Goal: Check status: Check status

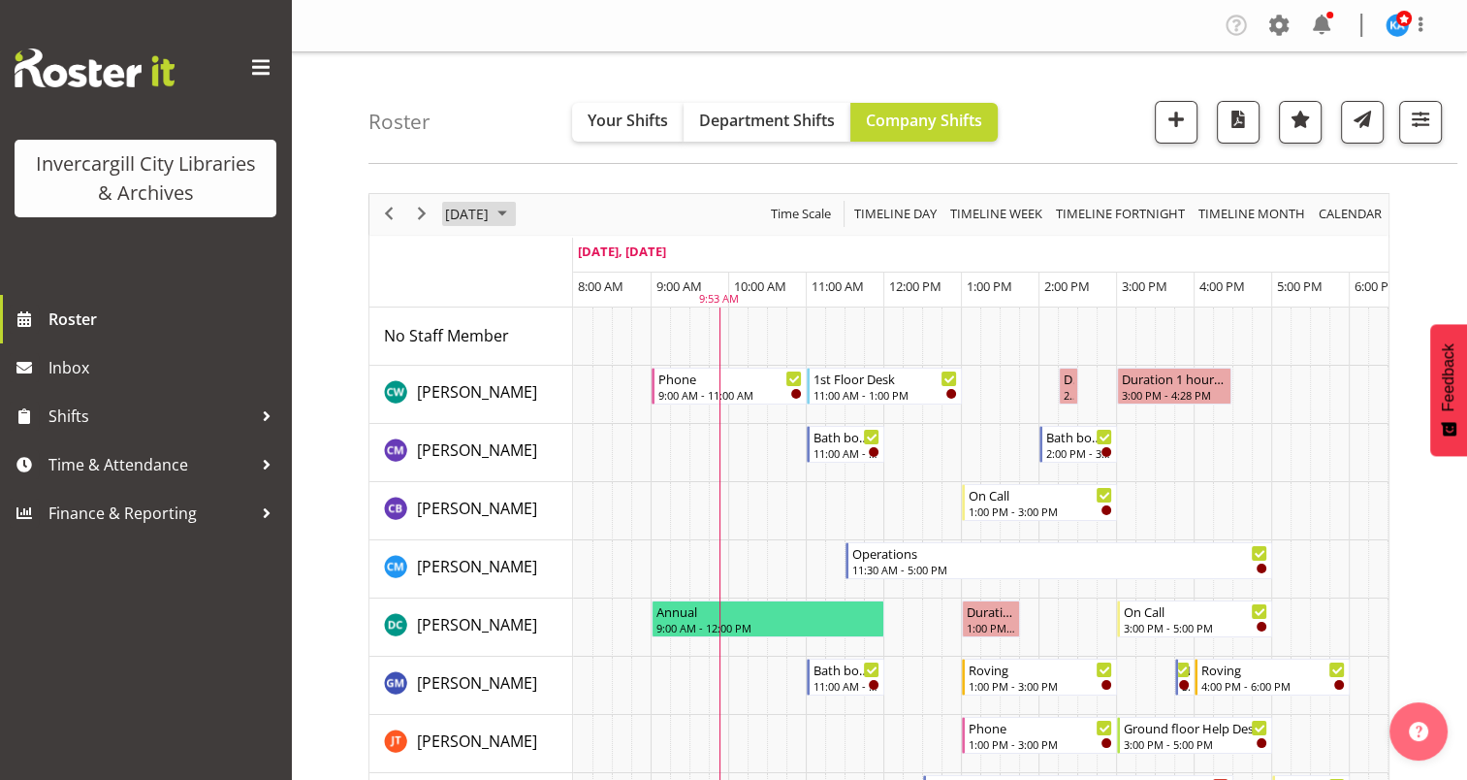
click at [514, 207] on span "October 2025" at bounding box center [502, 214] width 23 height 24
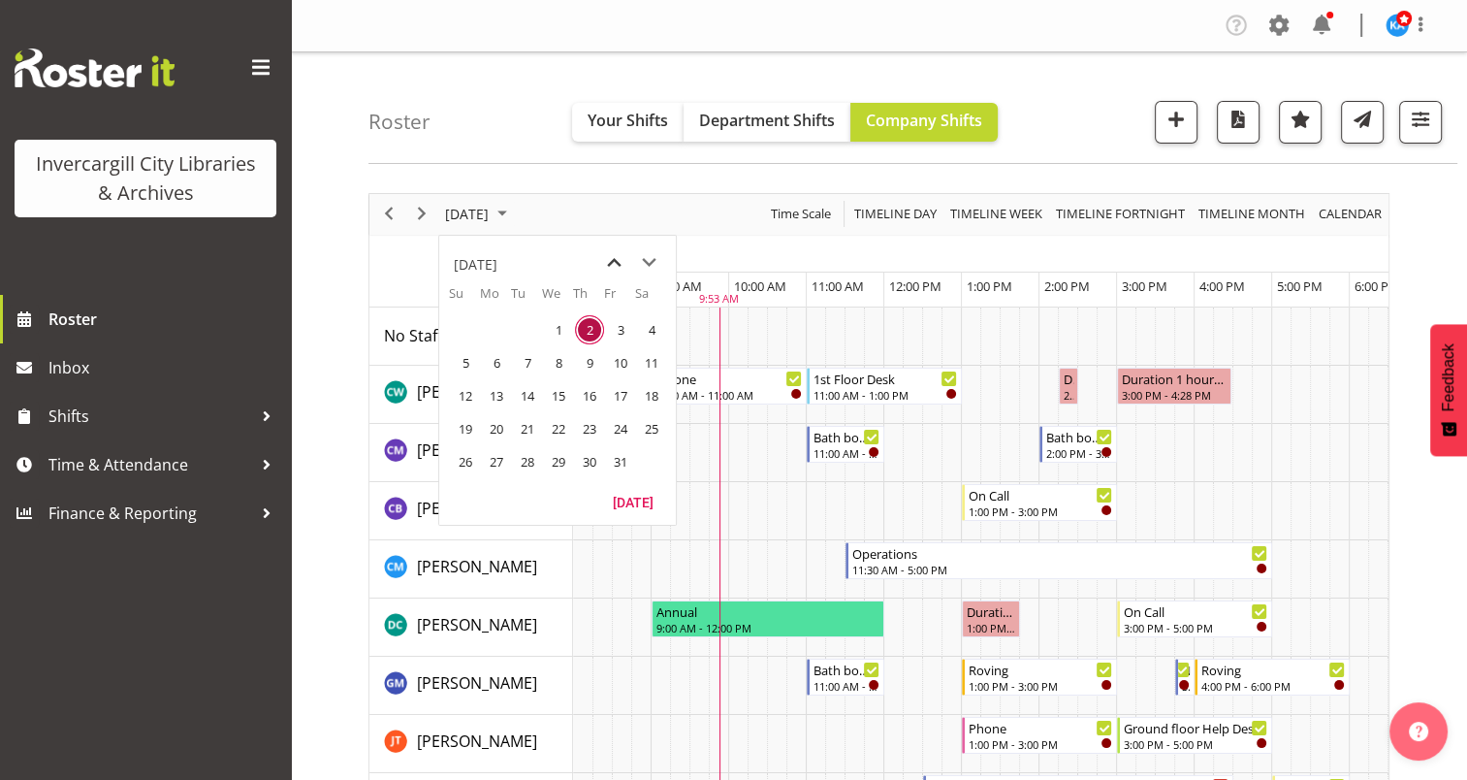
click at [614, 256] on span "previous month" at bounding box center [614, 262] width 34 height 35
click at [644, 259] on span "next month" at bounding box center [649, 262] width 34 height 35
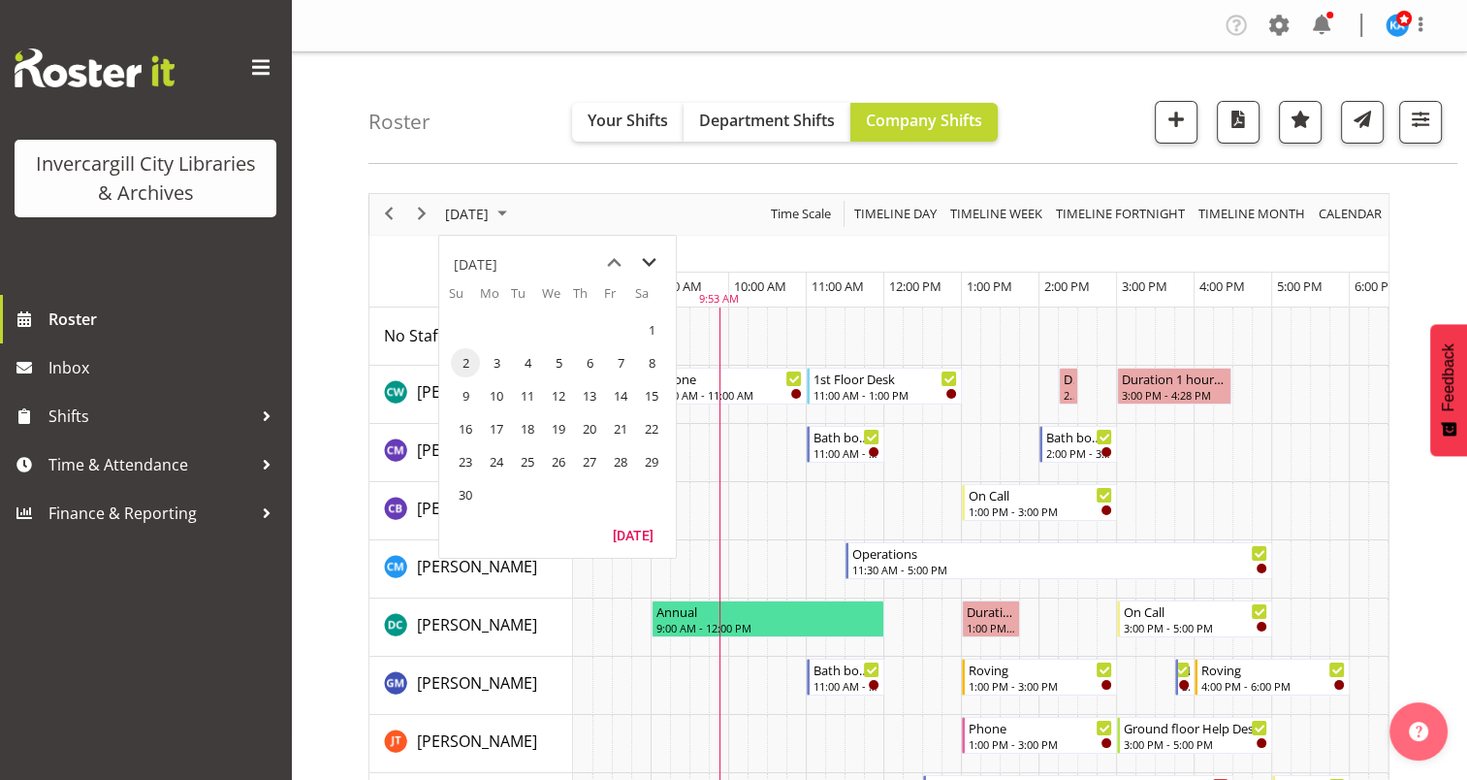
click at [644, 259] on span "next month" at bounding box center [649, 262] width 34 height 35
click at [650, 423] on span "27" at bounding box center [651, 428] width 29 height 29
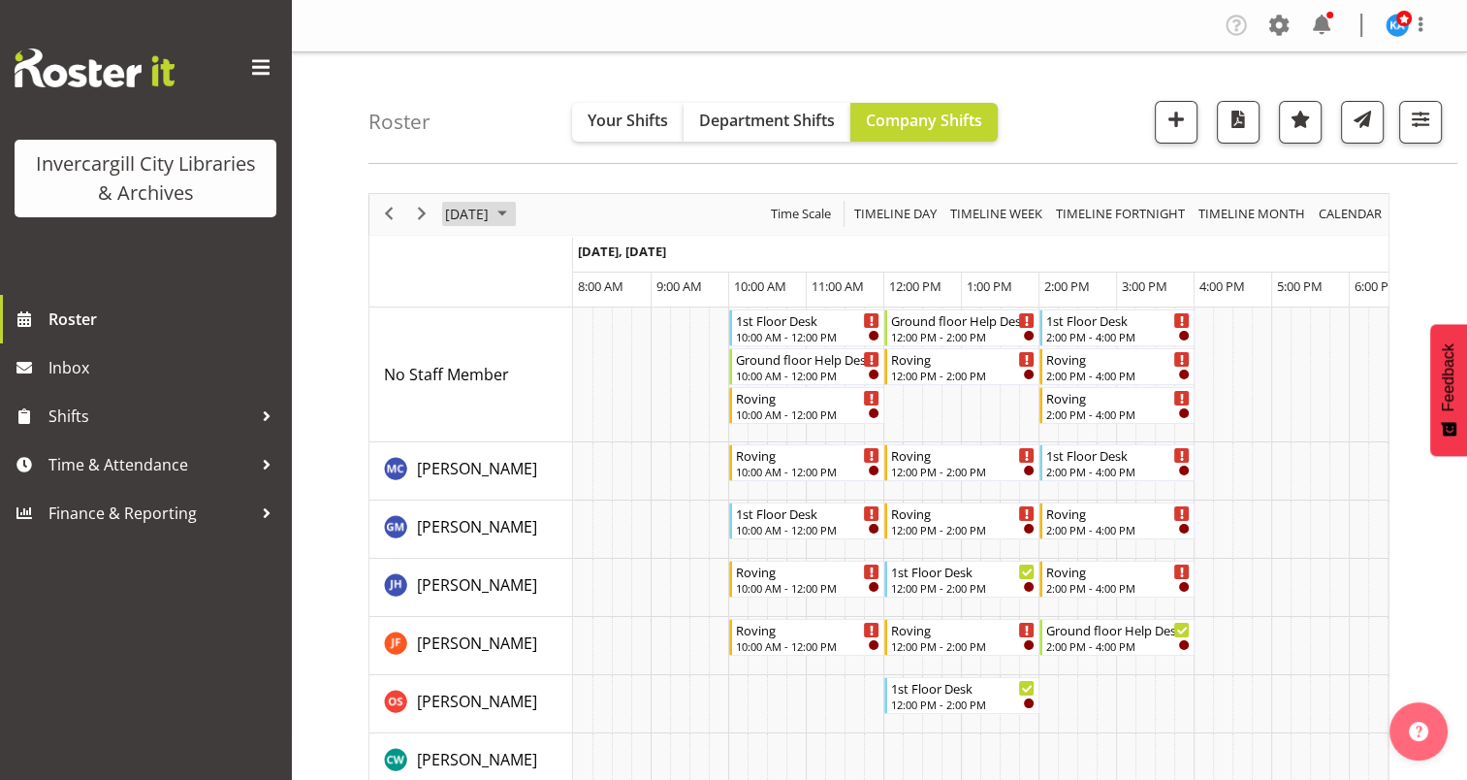
click at [514, 211] on span "December 2025" at bounding box center [502, 214] width 23 height 24
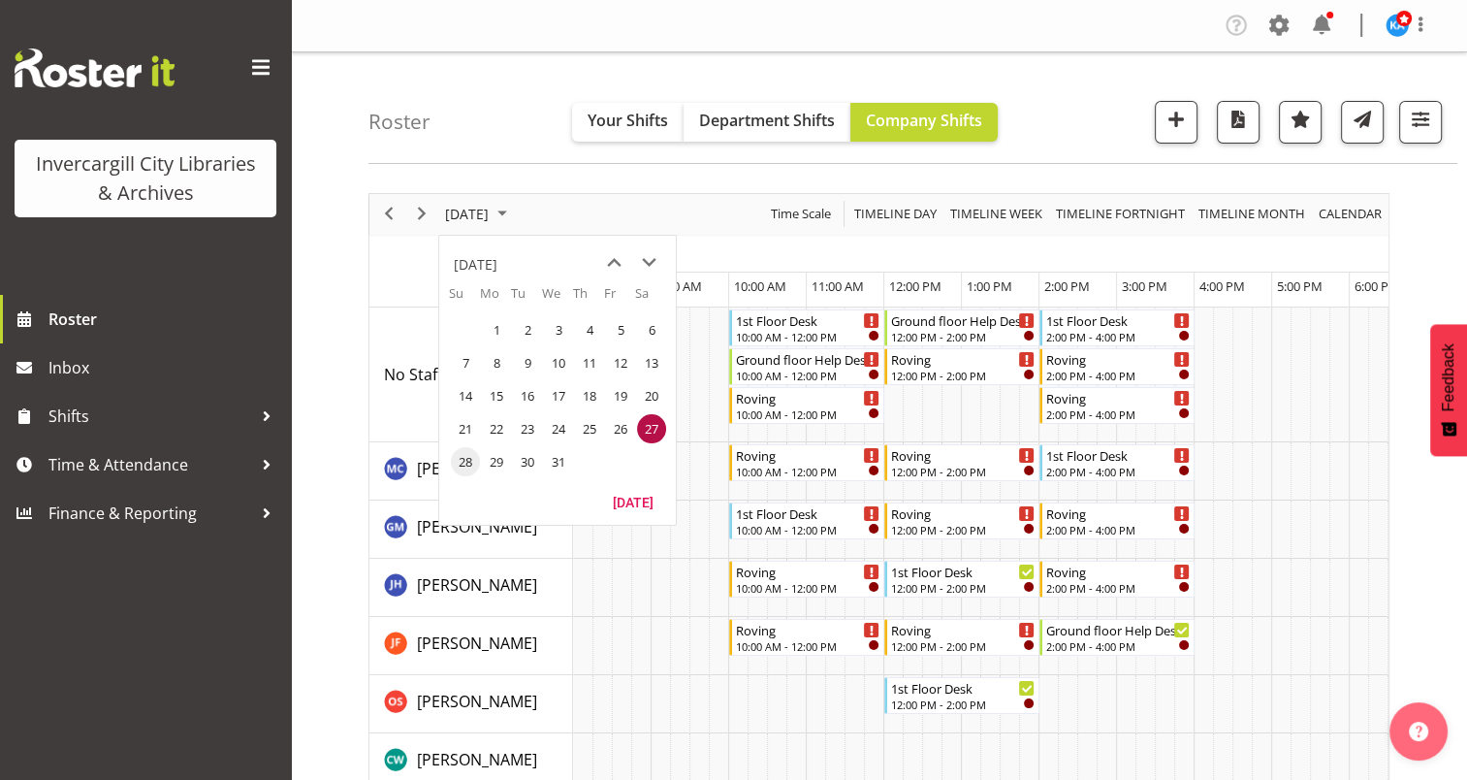
click at [467, 455] on span "28" at bounding box center [465, 461] width 29 height 29
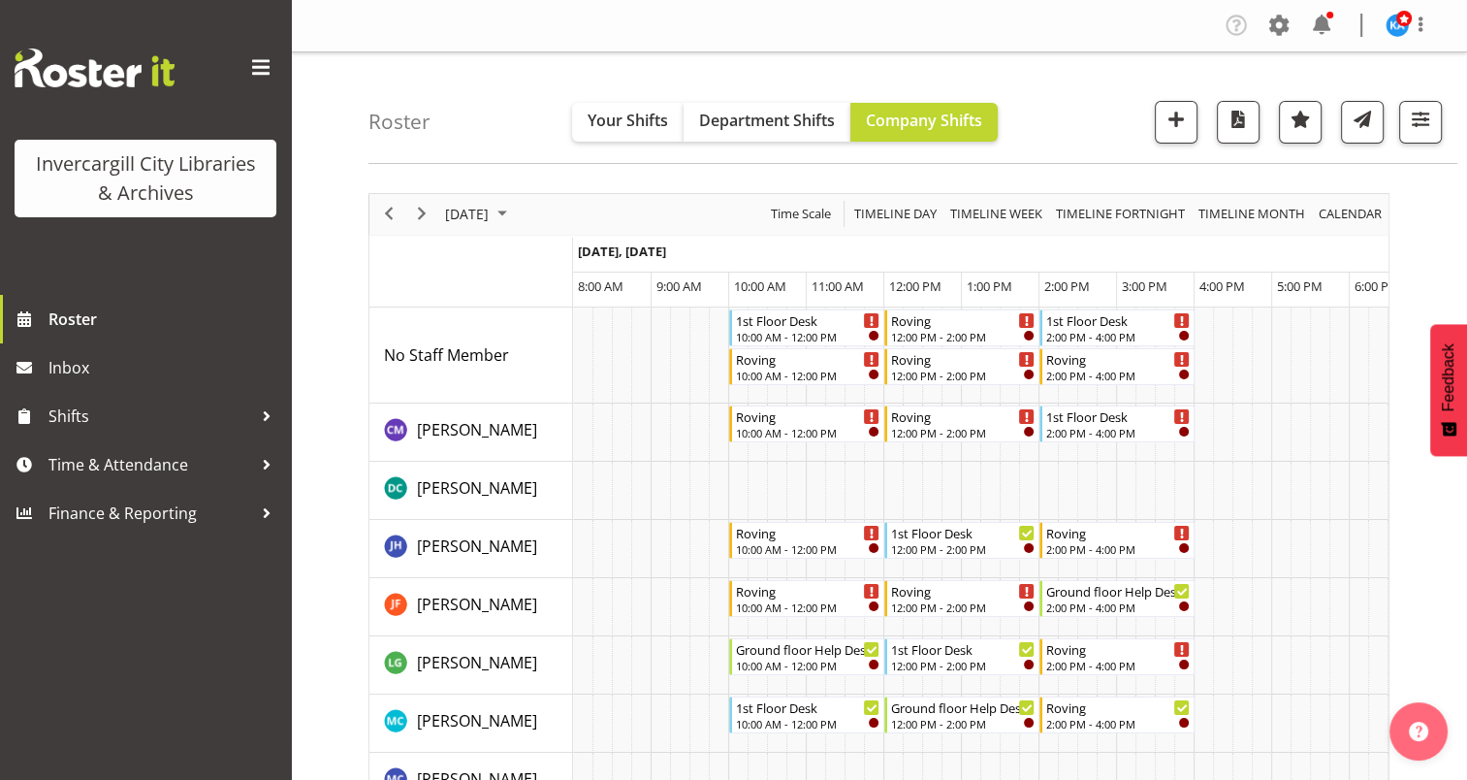
scroll to position [97, 0]
